Goal: Find specific page/section: Locate a particular part of the current website

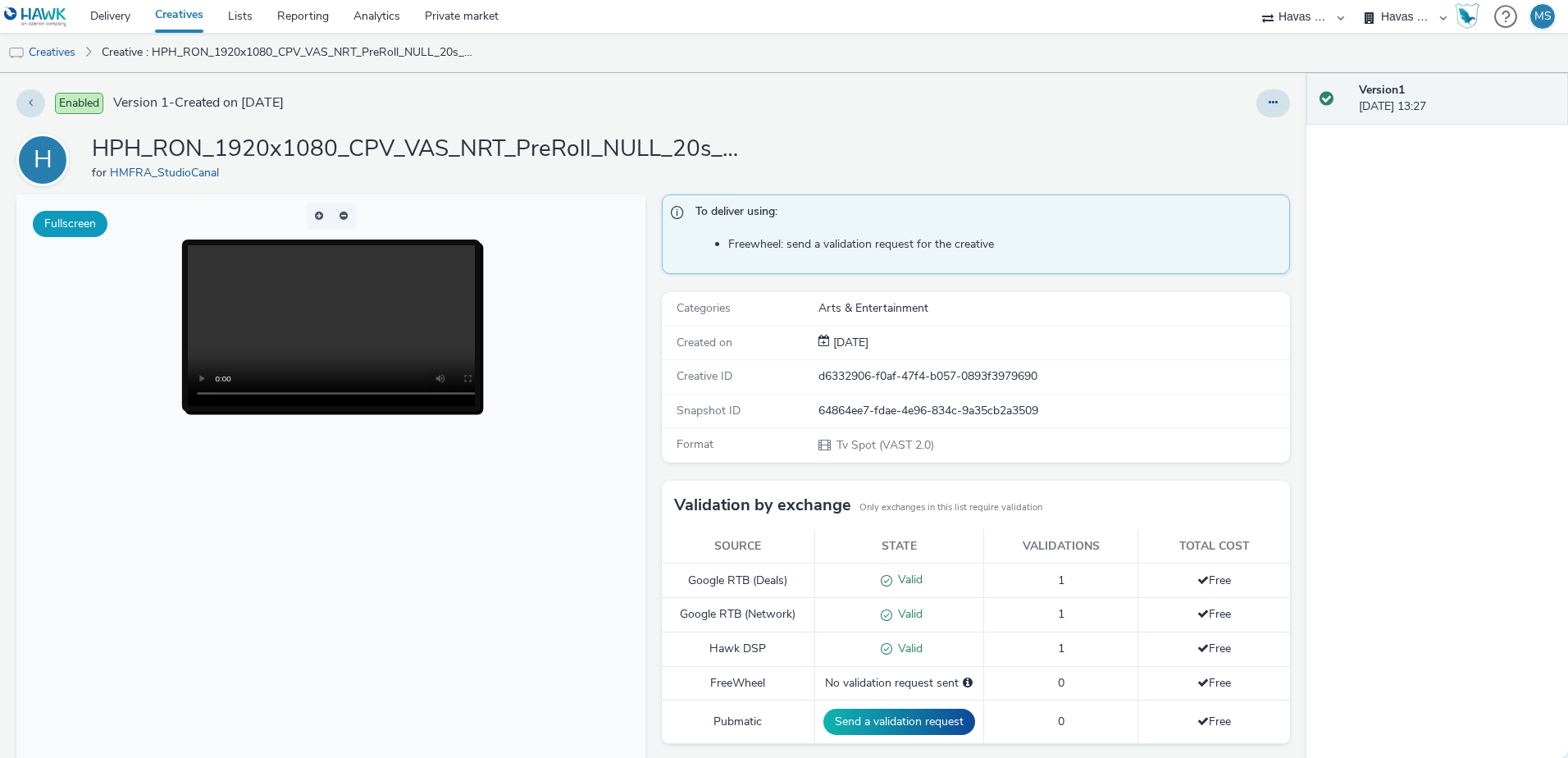
click at [66, 224] on button "Fullscreen" at bounding box center [70, 224] width 75 height 26
click at [325, 324] on video at bounding box center [349, 325] width 322 height 161
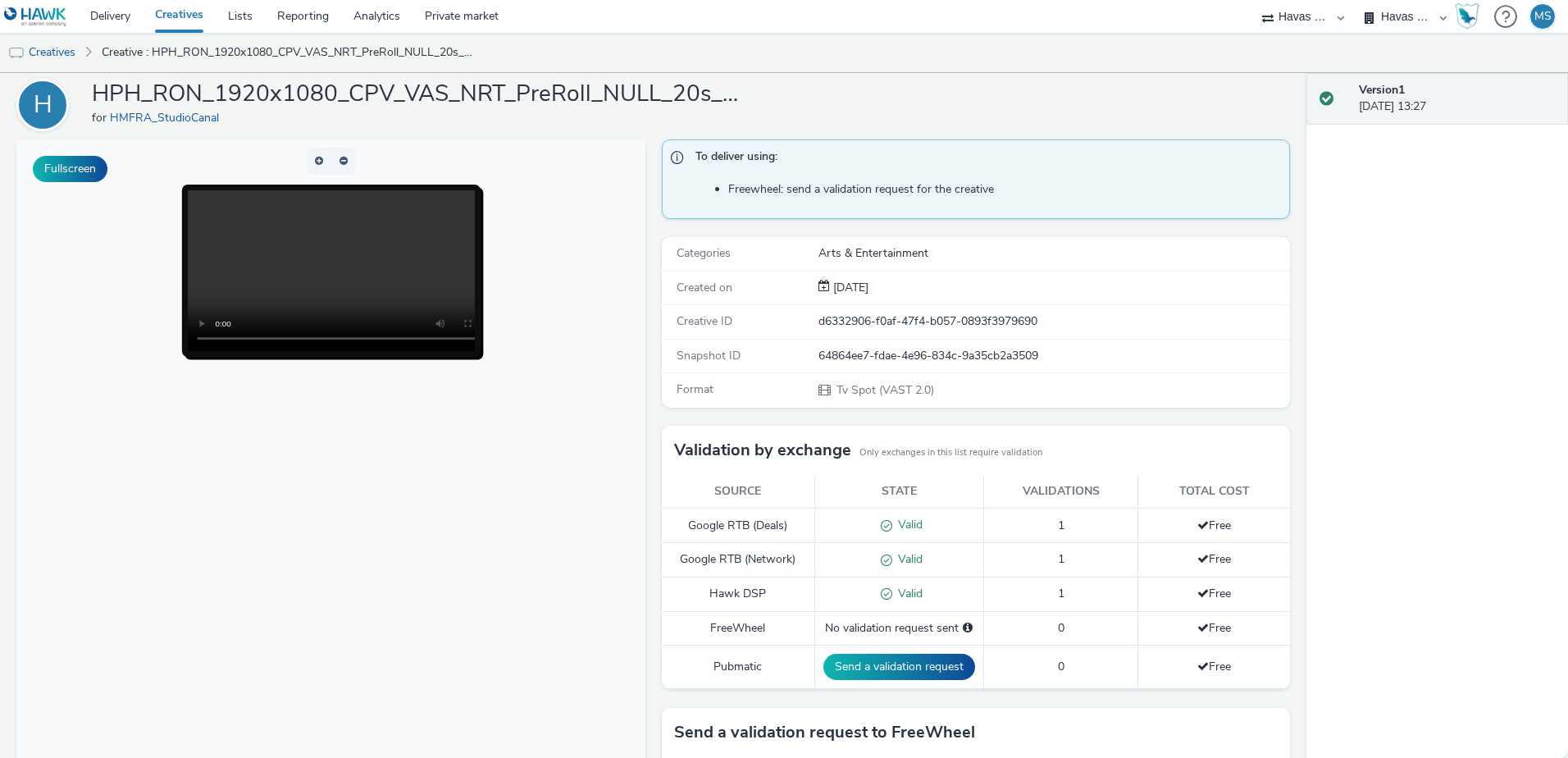
scroll to position [277, 0]
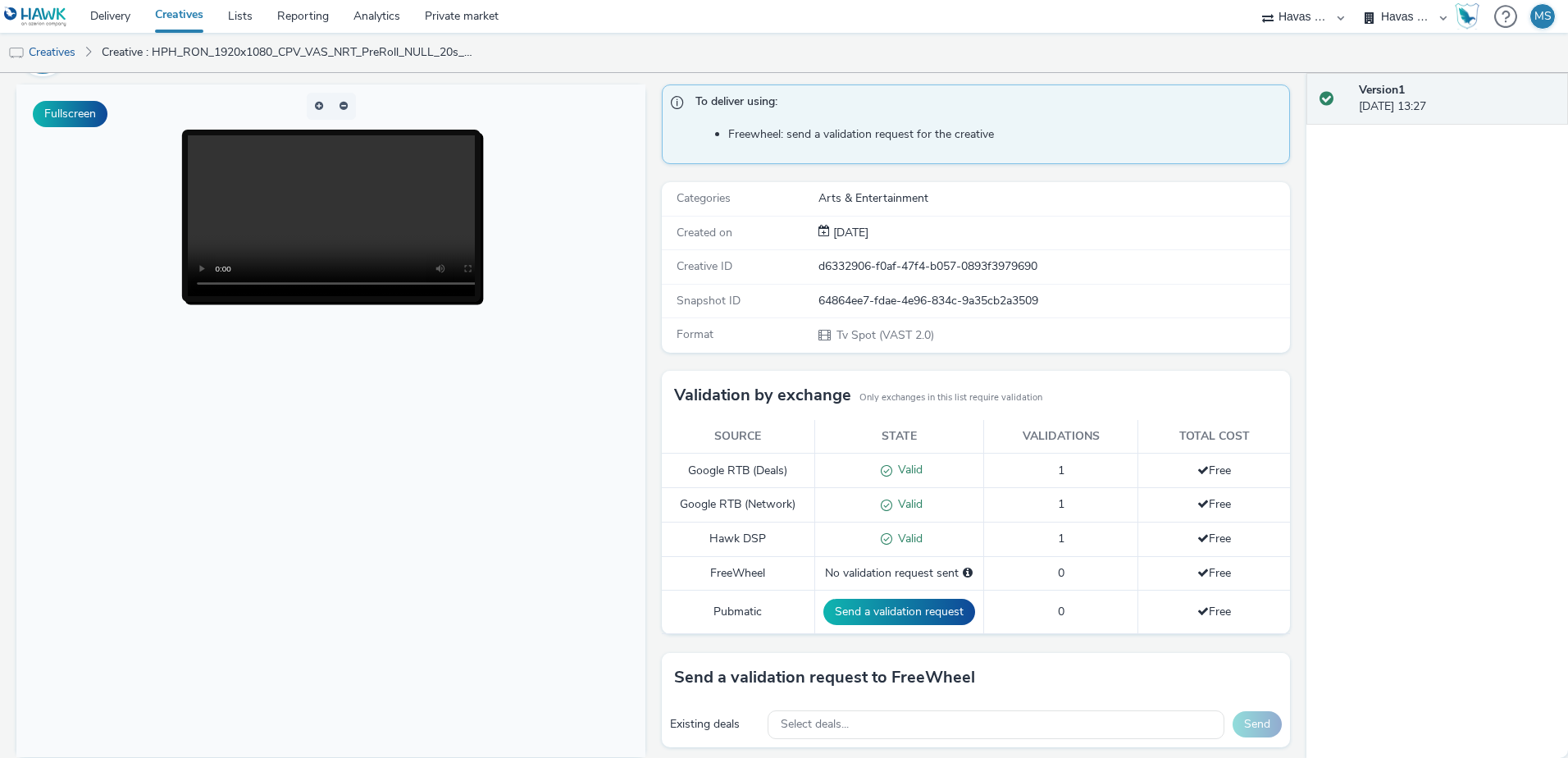
scroll to position [0, 0]
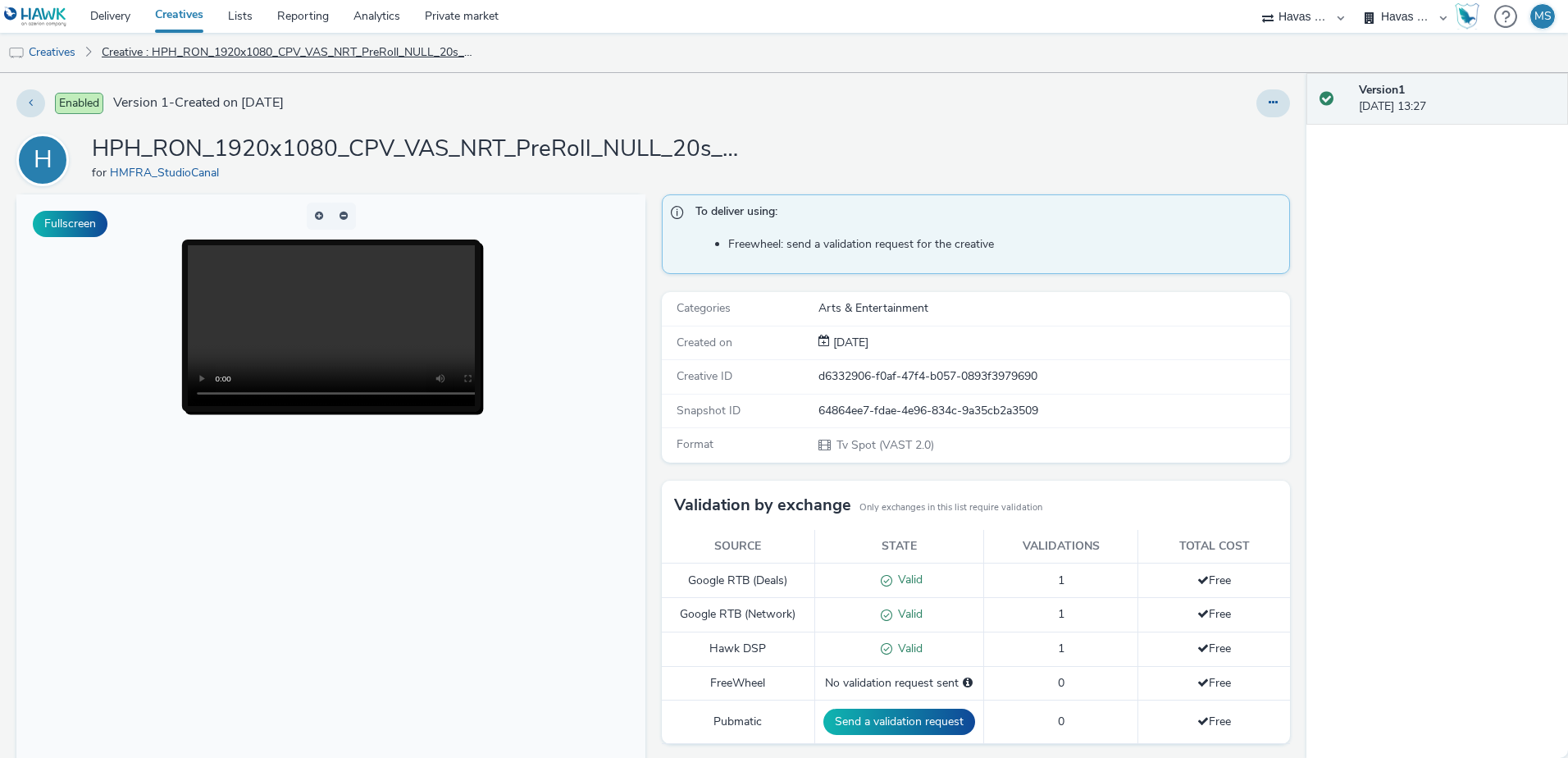
click at [335, 55] on link "Creative : HPH_RON_1920x1080_CPV_VAS_NRT_PreRoll_NULL_20s_KidsMarketplace_NULL_…" at bounding box center [289, 52] width 392 height 39
click at [35, 105] on button at bounding box center [31, 103] width 29 height 28
click at [96, 224] on button "Fullscreen" at bounding box center [70, 224] width 75 height 26
drag, startPoint x: 1043, startPoint y: 374, endPoint x: 810, endPoint y: 386, distance: 233.3
click at [810, 386] on div "Creative ID 56bae091-bbb0-4b9a-839f-0e01bd127f8d" at bounding box center [976, 376] width 629 height 34
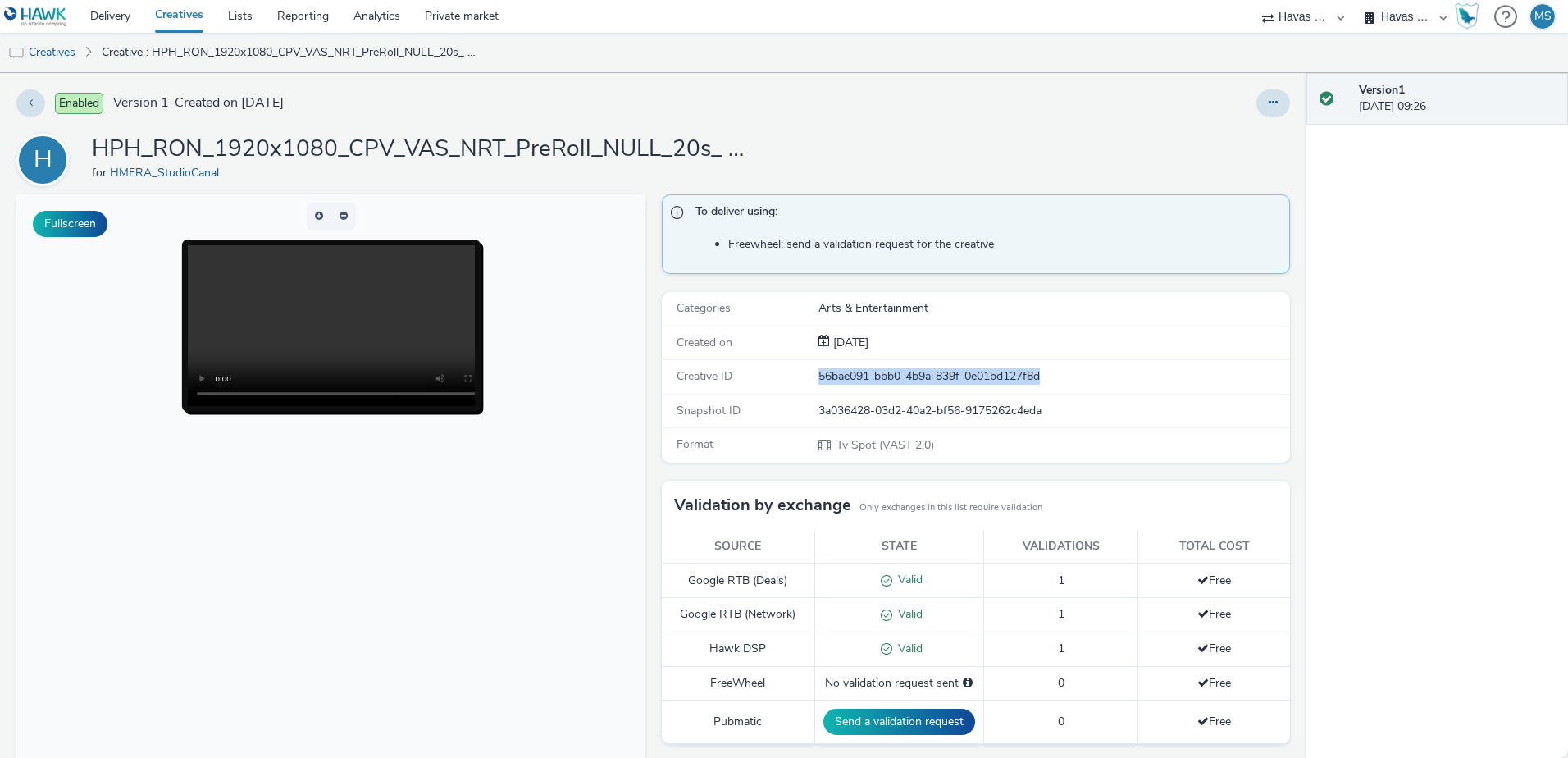
copy div "56bae091-bbb0-4b9a-839f-0e01bd127f8d"
click at [193, 12] on link "Creatives" at bounding box center [179, 16] width 73 height 33
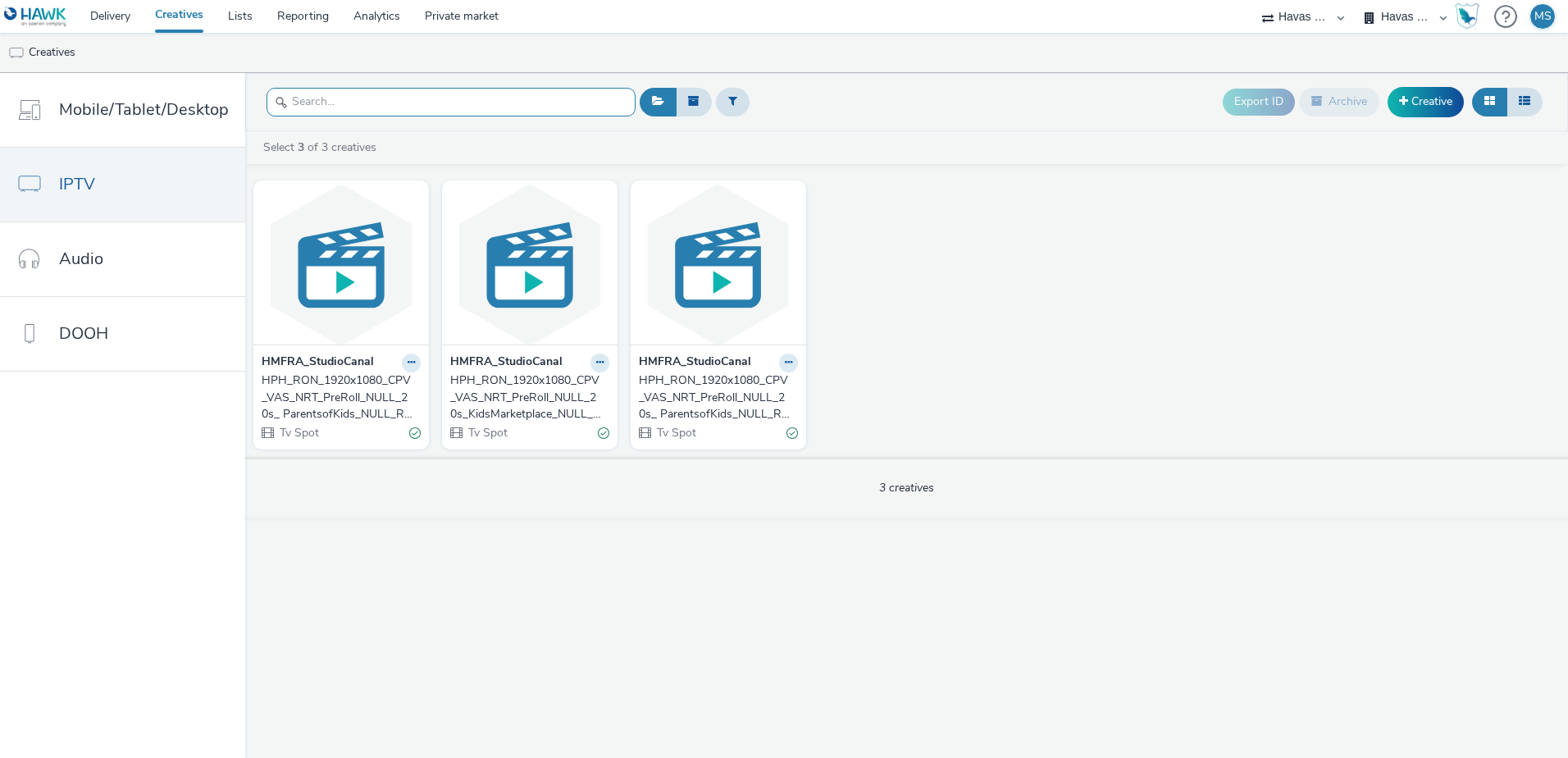
click at [365, 97] on input "text" at bounding box center [451, 103] width 369 height 29
paste input "56bae091-bbb0-4b9a-839f-0e01bd127f8d"
type input "56bae091-bbb0-4b9a-839f-0e01bd127f8d"
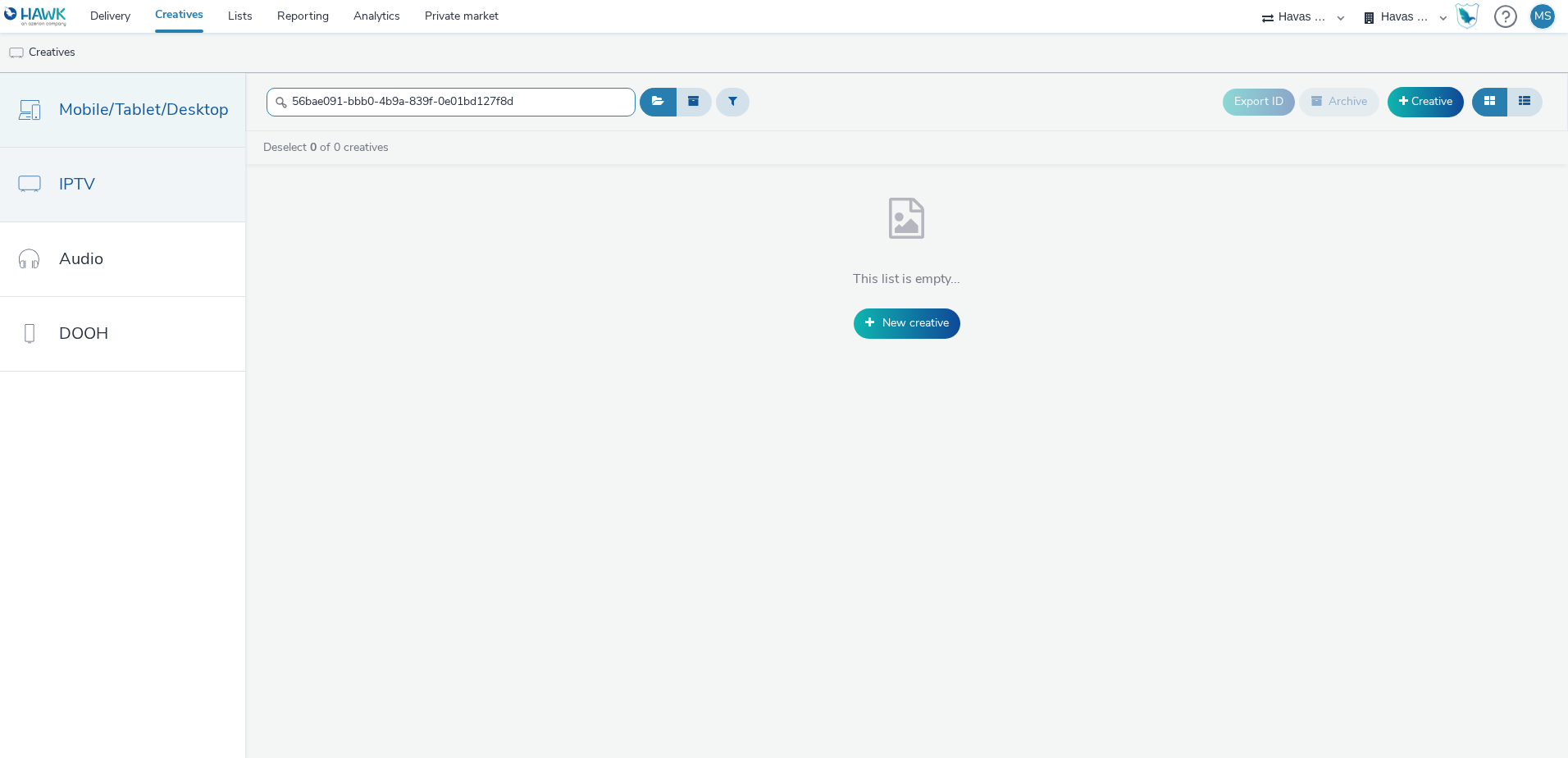
drag, startPoint x: 579, startPoint y: 99, endPoint x: 30, endPoint y: 99, distance: 549.0
click at [30, 99] on div "Mobile/Tablet/Desktop IPTV Audio DOOH 56bae091-bbb0-4b9a-839f-0e01bd127f8d Expo…" at bounding box center [784, 414] width 1568 height 684
